Goal: Transaction & Acquisition: Purchase product/service

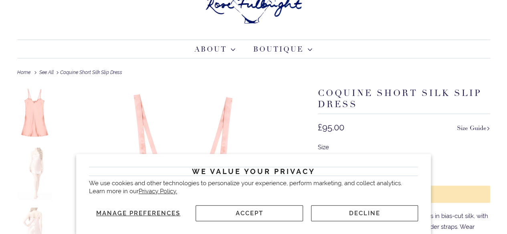
scroll to position [37, 0]
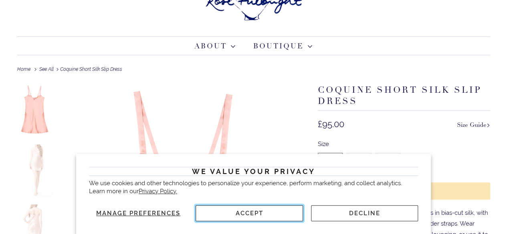
click at [267, 217] on button "Accept" at bounding box center [249, 214] width 107 height 16
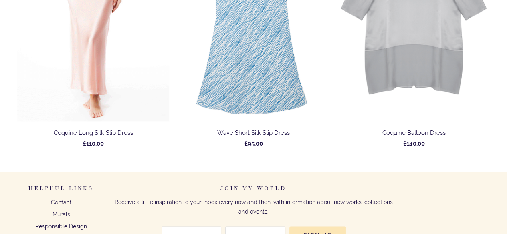
scroll to position [712, 0]
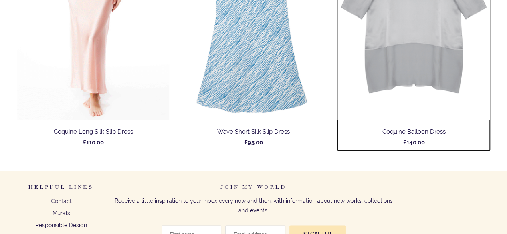
click at [488, 120] on link "Coquine Balloon Dress £140.00" at bounding box center [413, 21] width 152 height 259
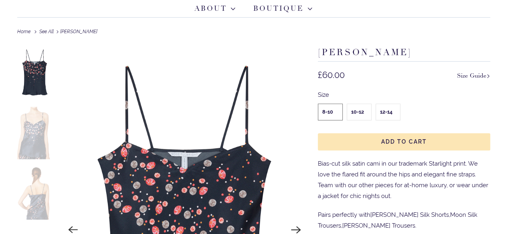
scroll to position [73, 0]
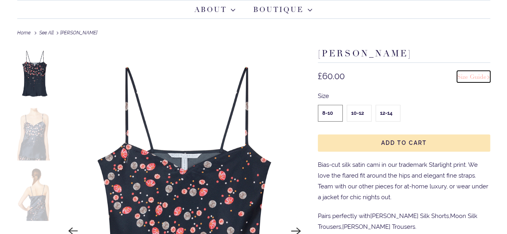
click at [475, 79] on link "Size Guide" at bounding box center [473, 77] width 33 height 12
click at [457, 117] on div "Size 8-10 10-12 12-14" at bounding box center [404, 106] width 172 height 36
